Goal: Information Seeking & Learning: Check status

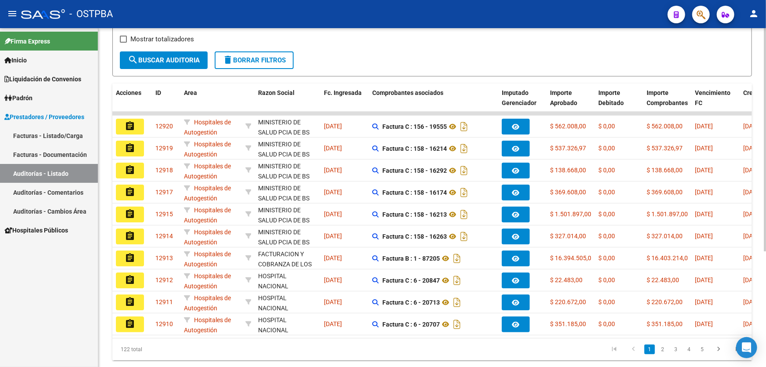
scroll to position [175, 0]
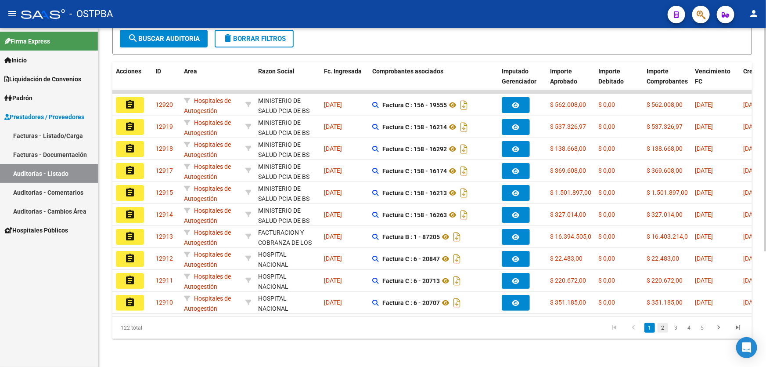
click at [663, 327] on link "2" at bounding box center [663, 328] width 11 height 10
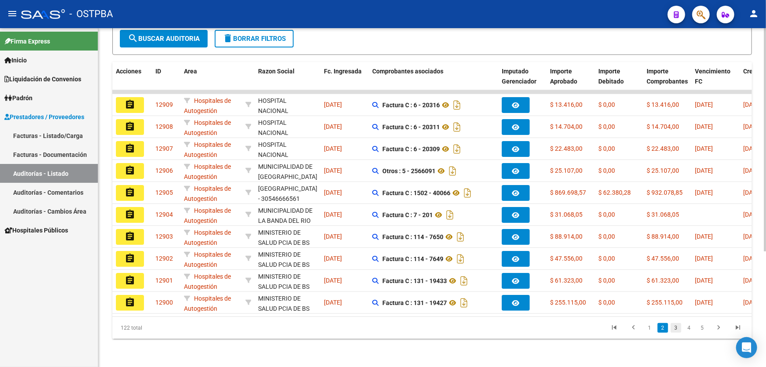
click at [672, 326] on link "3" at bounding box center [676, 328] width 11 height 10
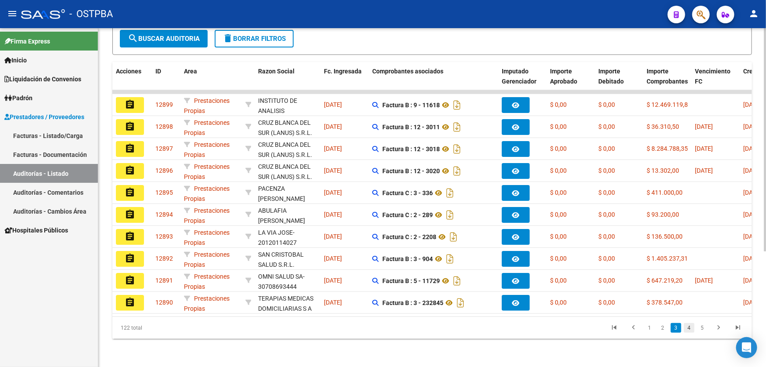
click at [688, 329] on link "4" at bounding box center [689, 328] width 11 height 10
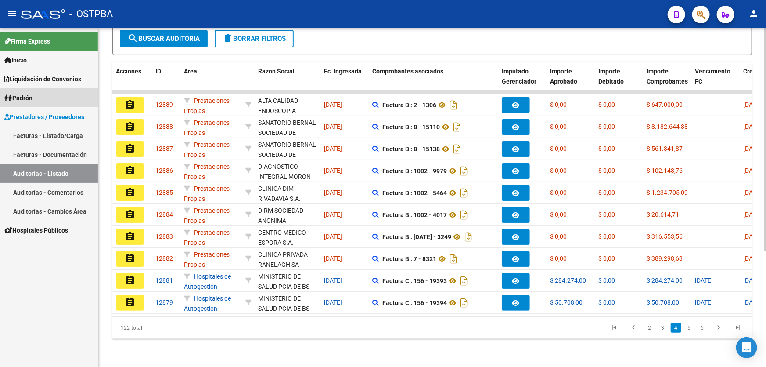
click at [37, 95] on link "Padrón" at bounding box center [49, 97] width 98 height 19
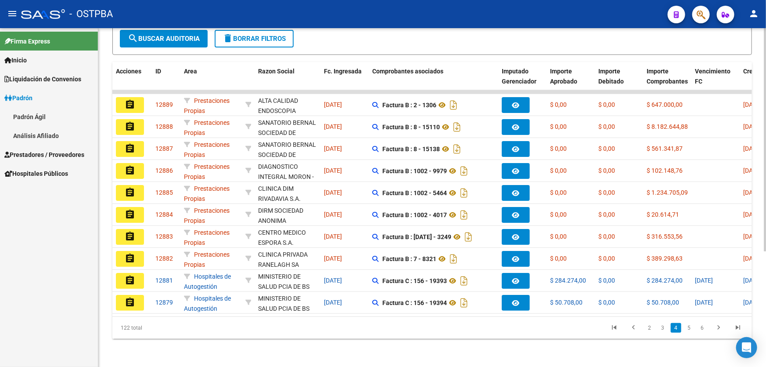
click at [35, 118] on link "Padrón Ágil" at bounding box center [49, 116] width 98 height 19
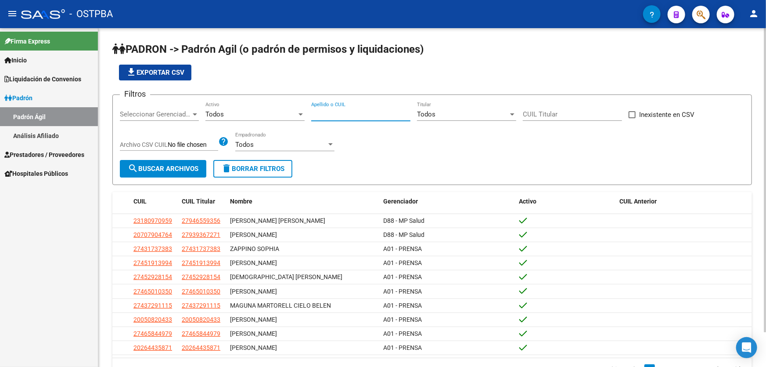
click at [341, 110] on input "Apellido o CUIL" at bounding box center [360, 114] width 99 height 8
click at [143, 110] on span "Seleccionar Gerenciador" at bounding box center [155, 114] width 71 height 8
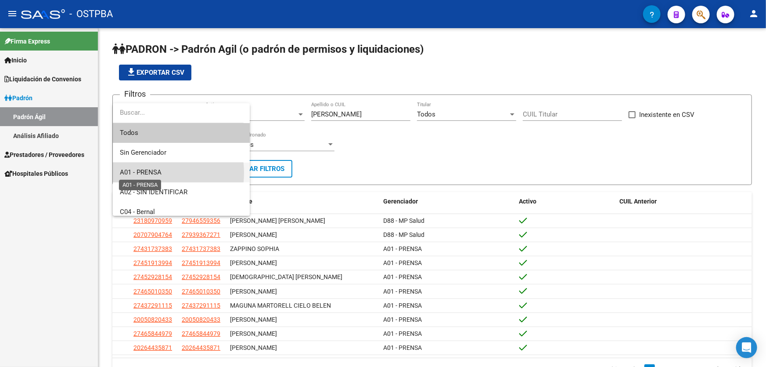
click at [149, 173] on span "A01 - PRENSA" at bounding box center [141, 172] width 42 height 8
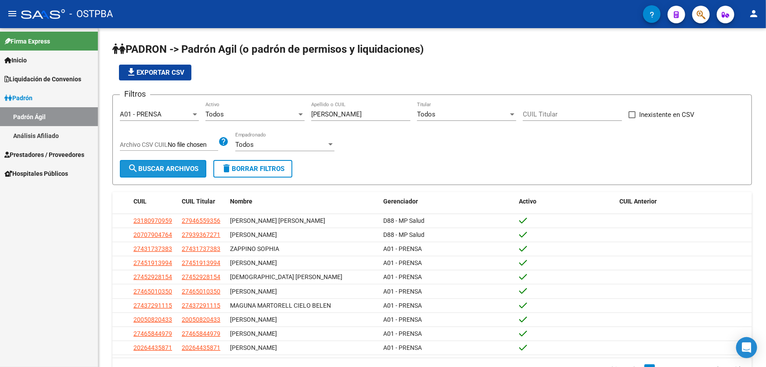
click at [149, 173] on button "search Buscar Archivos" at bounding box center [163, 169] width 86 height 18
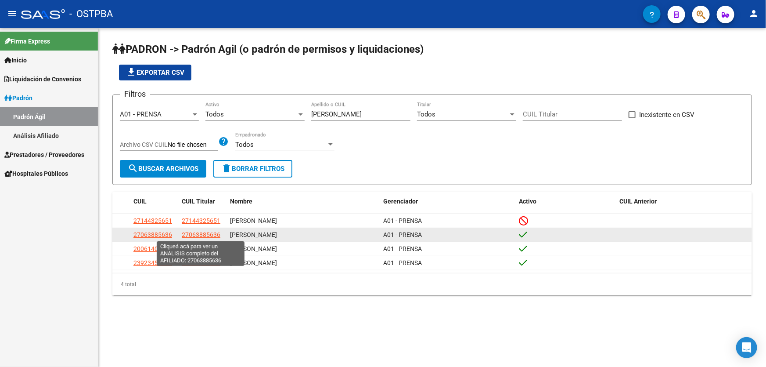
click at [193, 236] on span "27063885636" at bounding box center [201, 234] width 39 height 7
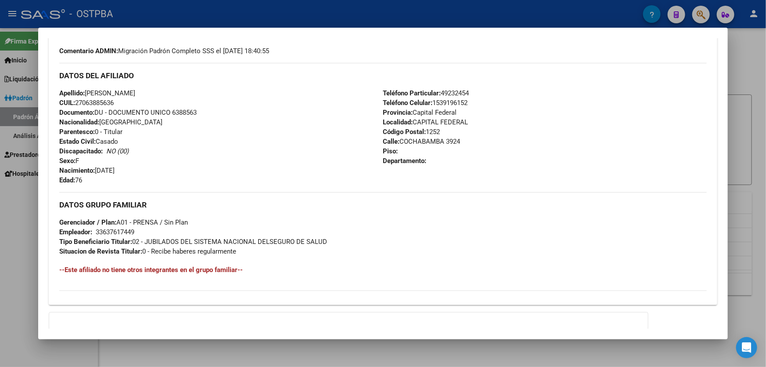
scroll to position [347, 0]
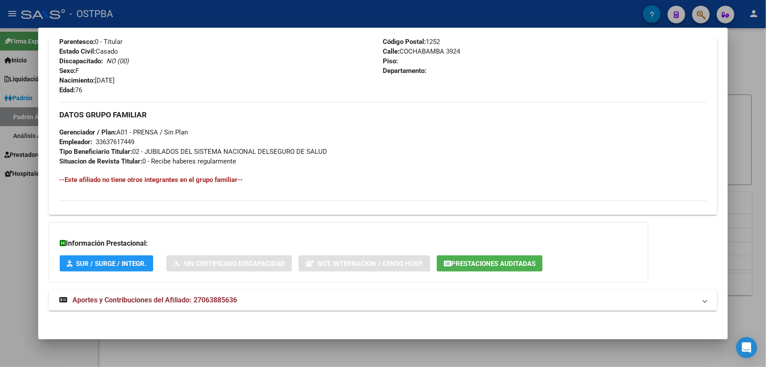
click at [9, 239] on div at bounding box center [383, 183] width 766 height 367
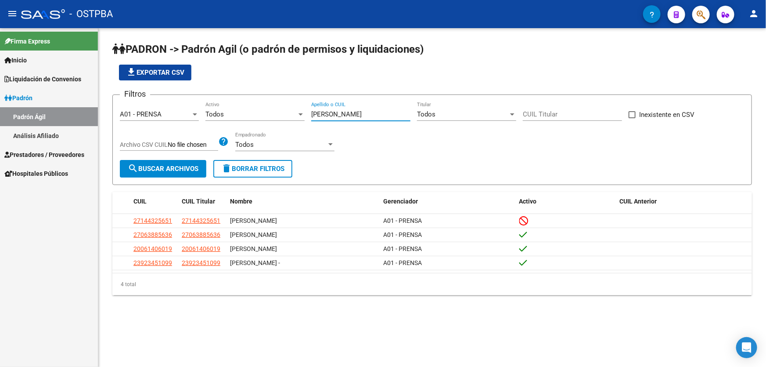
click at [350, 111] on input "[PERSON_NAME]" at bounding box center [360, 114] width 99 height 8
type input "d"
type input "floris"
click at [142, 162] on button "search Buscar Archivos" at bounding box center [163, 169] width 86 height 18
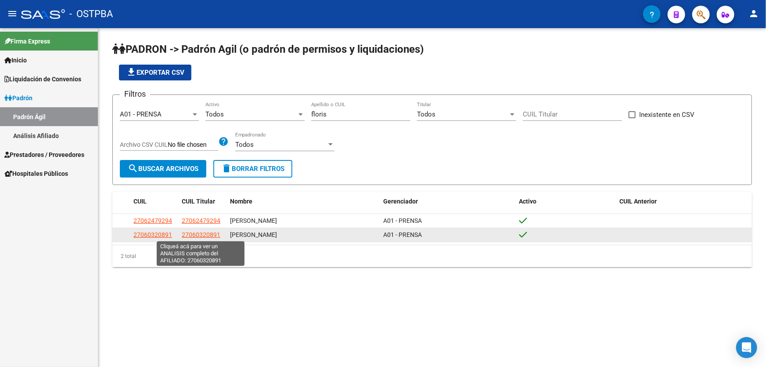
click at [203, 236] on span "27060320891" at bounding box center [201, 234] width 39 height 7
type textarea "27060320891"
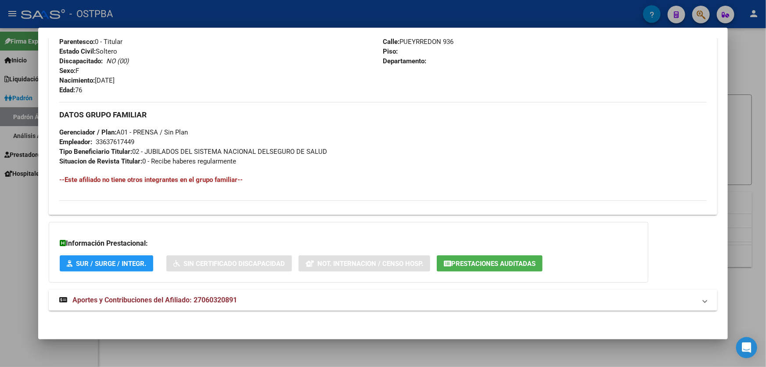
click at [25, 247] on div at bounding box center [383, 183] width 766 height 367
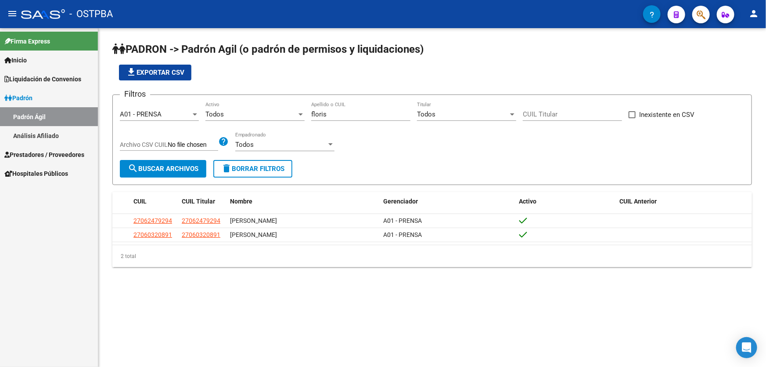
click at [42, 137] on link "Análisis Afiliado" at bounding box center [49, 135] width 98 height 19
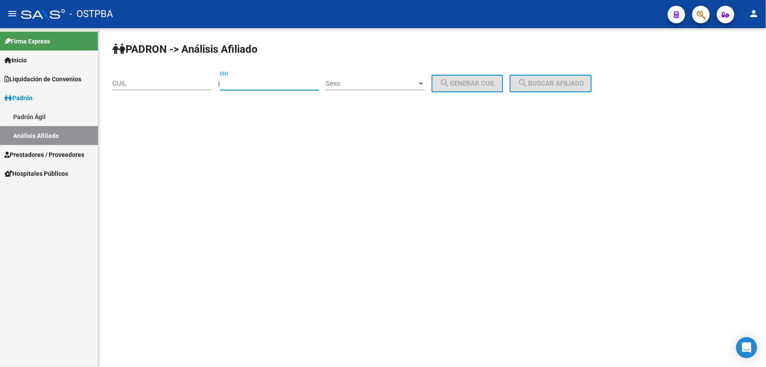
click at [273, 83] on input "DNI" at bounding box center [269, 83] width 99 height 8
type input "49927603"
click at [393, 81] on span "Sexo" at bounding box center [371, 83] width 91 height 8
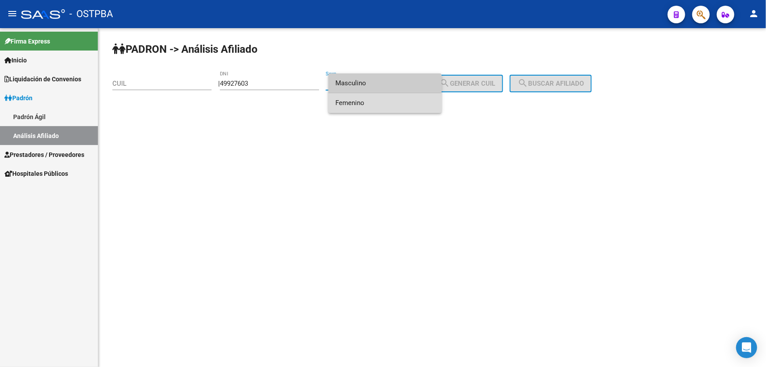
click at [371, 104] on span "Femenino" at bounding box center [384, 103] width 99 height 20
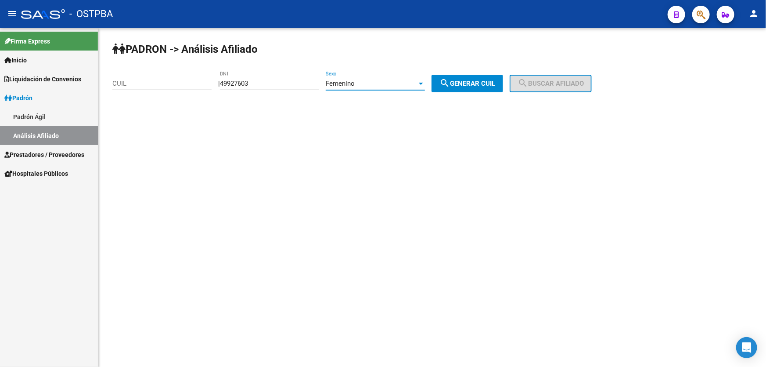
click at [478, 84] on span "search Generar CUIL" at bounding box center [467, 83] width 56 height 8
type input "27-49927603-1"
click at [563, 83] on span "search Buscar afiliado" at bounding box center [551, 83] width 66 height 8
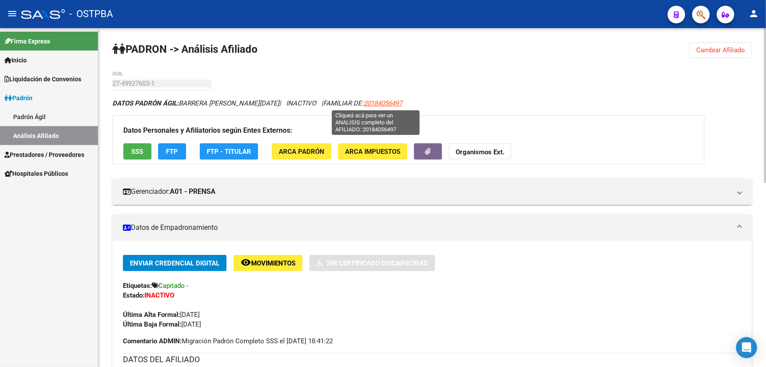
click at [382, 101] on span "20184056497" at bounding box center [382, 103] width 39 height 8
type textarea "20184056497"
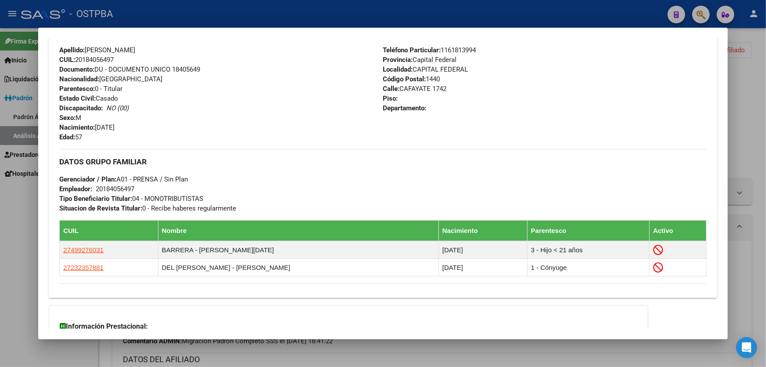
scroll to position [403, 0]
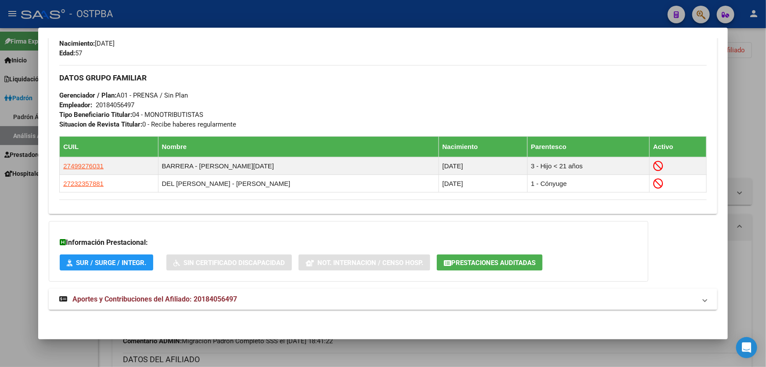
click at [20, 227] on div at bounding box center [383, 183] width 766 height 367
